Goal: Navigation & Orientation: Find specific page/section

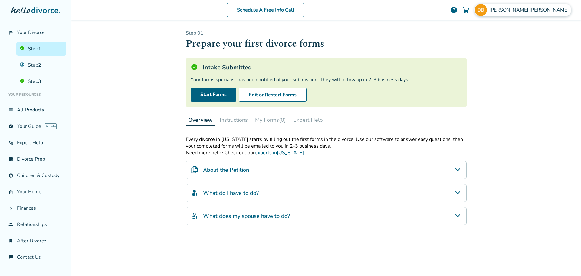
click at [487, 10] on img at bounding box center [481, 10] width 12 height 12
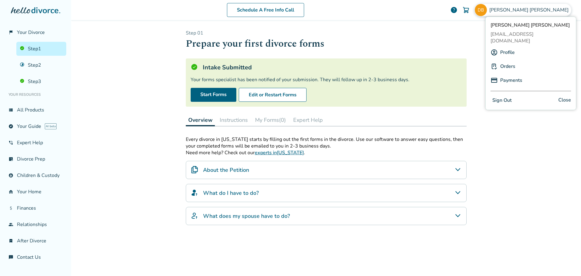
click at [512, 48] on link "Profile" at bounding box center [508, 53] width 15 height 12
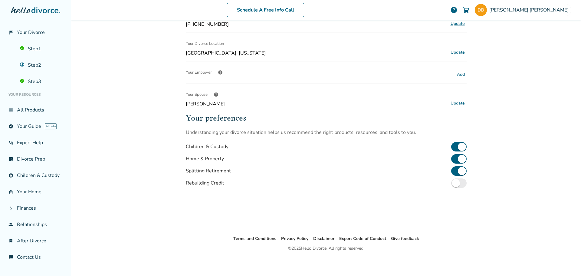
scroll to position [128, 0]
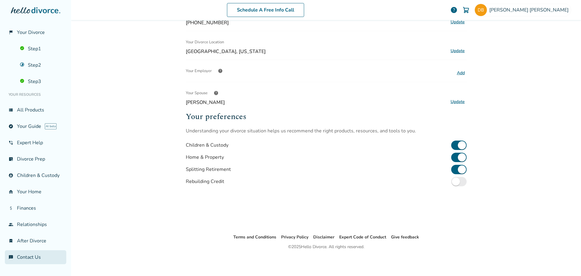
click at [34, 259] on link "chat_info Contact Us" at bounding box center [35, 257] width 61 height 14
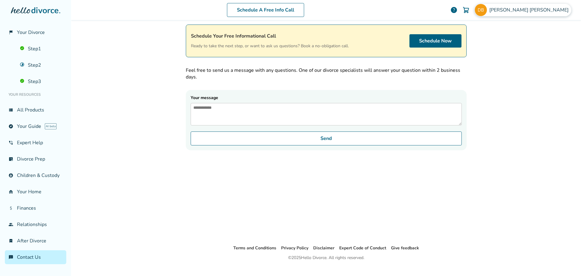
click at [487, 10] on img at bounding box center [481, 10] width 12 height 12
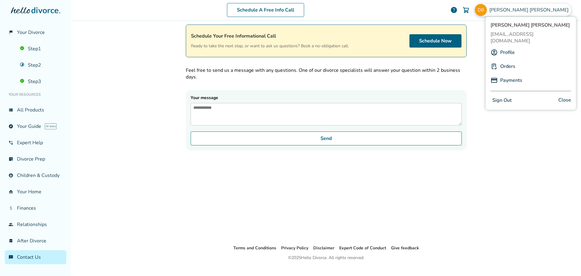
click at [508, 48] on link "Profile" at bounding box center [508, 53] width 15 height 12
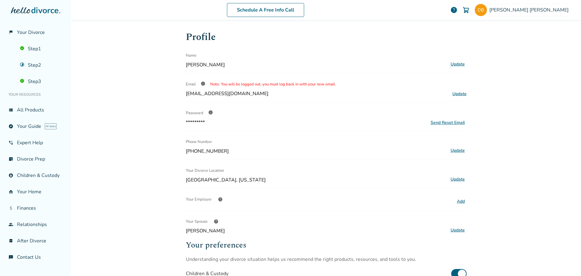
click at [458, 9] on span "help" at bounding box center [454, 9] width 7 height 7
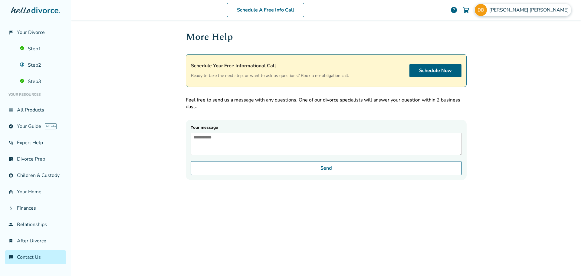
click at [487, 12] on img at bounding box center [481, 10] width 12 height 12
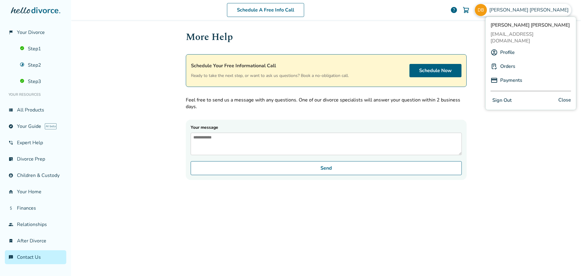
click at [512, 48] on link "Profile" at bounding box center [508, 53] width 15 height 12
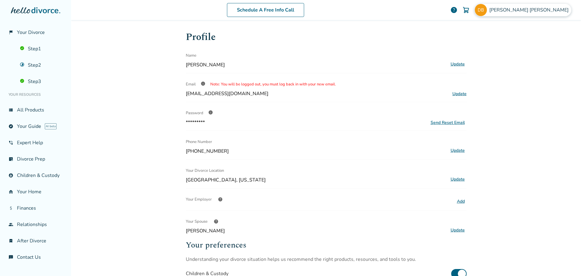
click at [487, 7] on img at bounding box center [481, 10] width 12 height 12
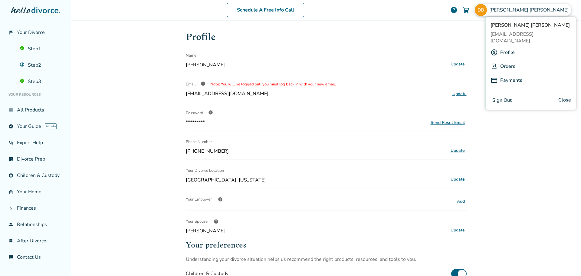
click at [506, 61] on link "Orders" at bounding box center [508, 67] width 15 height 12
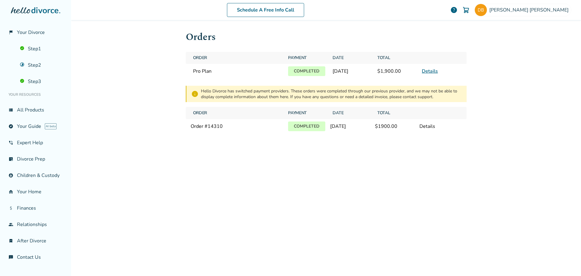
click at [432, 72] on link "Details" at bounding box center [430, 71] width 16 height 7
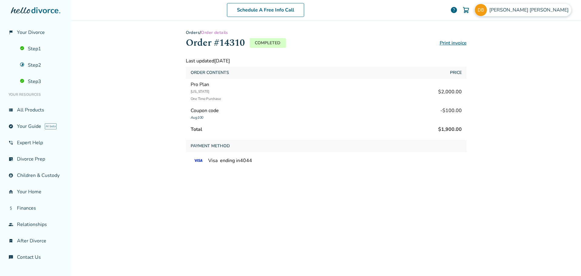
click at [487, 7] on img at bounding box center [481, 10] width 12 height 12
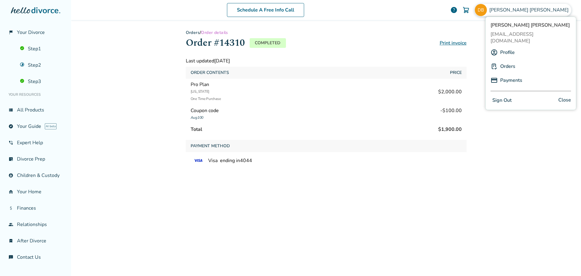
click at [511, 47] on link "Profile" at bounding box center [508, 53] width 15 height 12
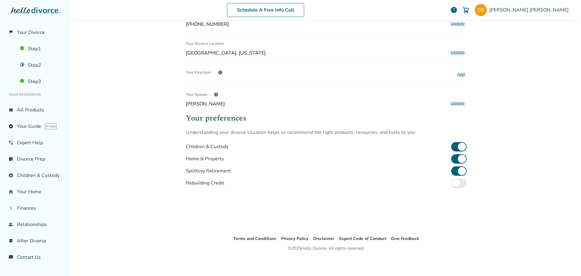
scroll to position [128, 0]
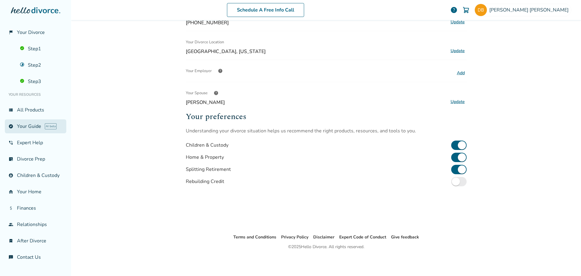
click at [29, 128] on link "explore Your Guide AI beta" at bounding box center [35, 126] width 61 height 14
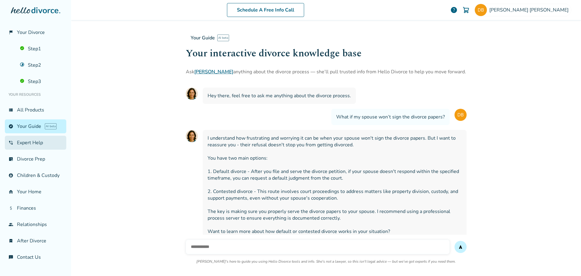
click at [33, 143] on link "phone_in_talk Expert Help" at bounding box center [35, 143] width 61 height 14
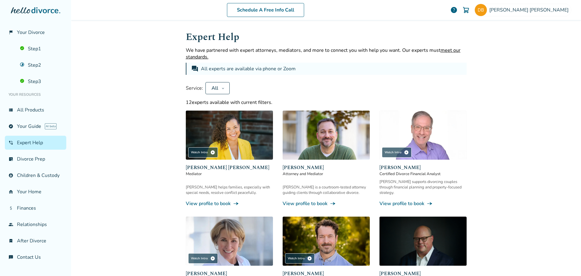
click at [51, 9] on icon at bounding box center [35, 10] width 49 height 6
click at [487, 11] on img at bounding box center [481, 10] width 12 height 12
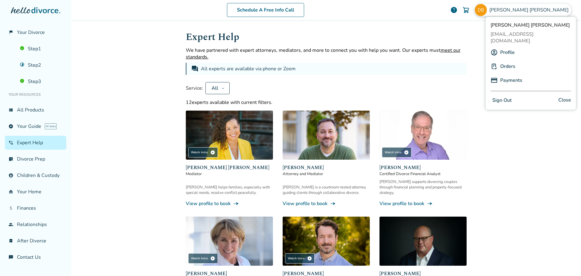
click at [516, 36] on span "[EMAIL_ADDRESS][DOMAIN_NAME]" at bounding box center [531, 37] width 81 height 13
click at [460, 19] on div "Schedule A Free Info Call [PERSON_NAME] help" at bounding box center [326, 10] width 501 height 24
